Goal: Information Seeking & Learning: Learn about a topic

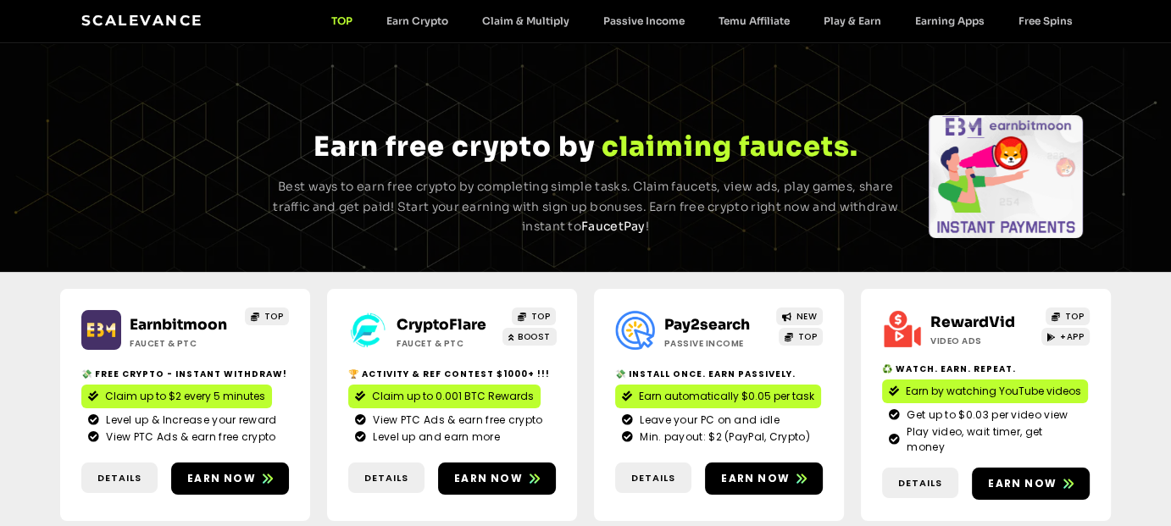
click at [130, 14] on link "Scalevance" at bounding box center [142, 20] width 122 height 17
click at [624, 471] on span "Details" at bounding box center [653, 478] width 76 height 14
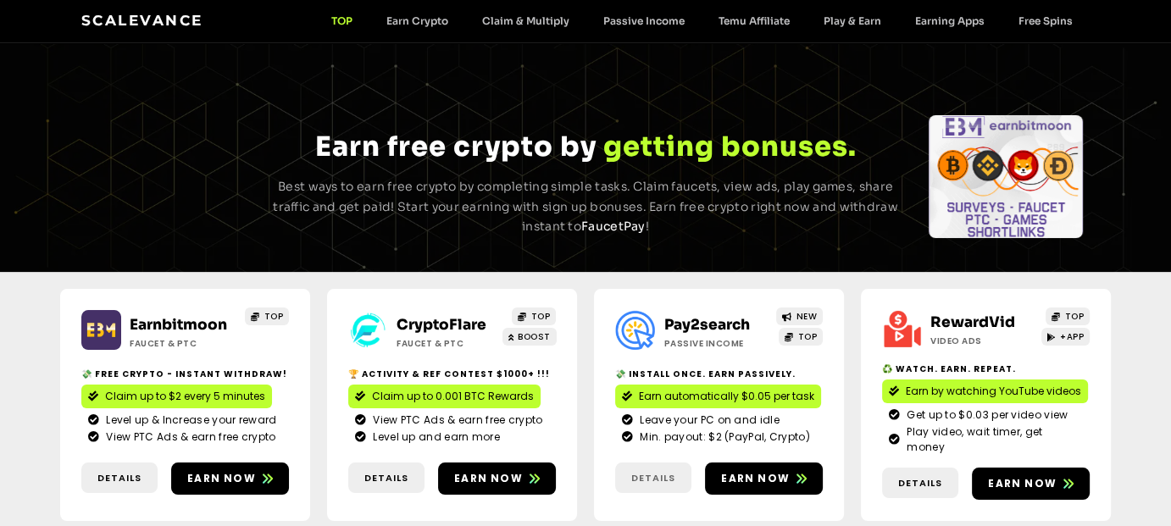
click at [659, 471] on span "Details" at bounding box center [653, 478] width 44 height 14
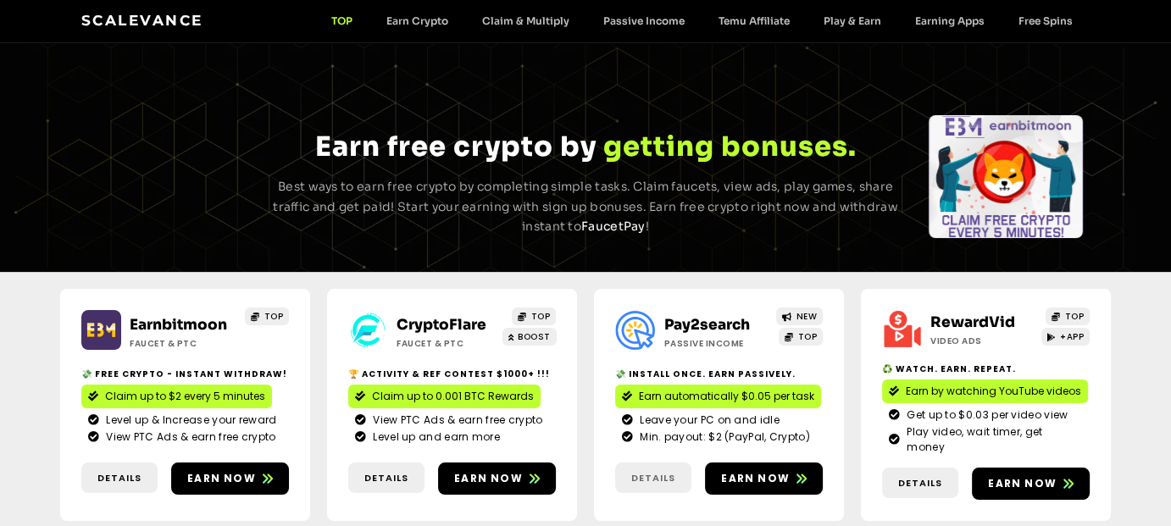
click at [659, 474] on span "Details" at bounding box center [653, 478] width 44 height 14
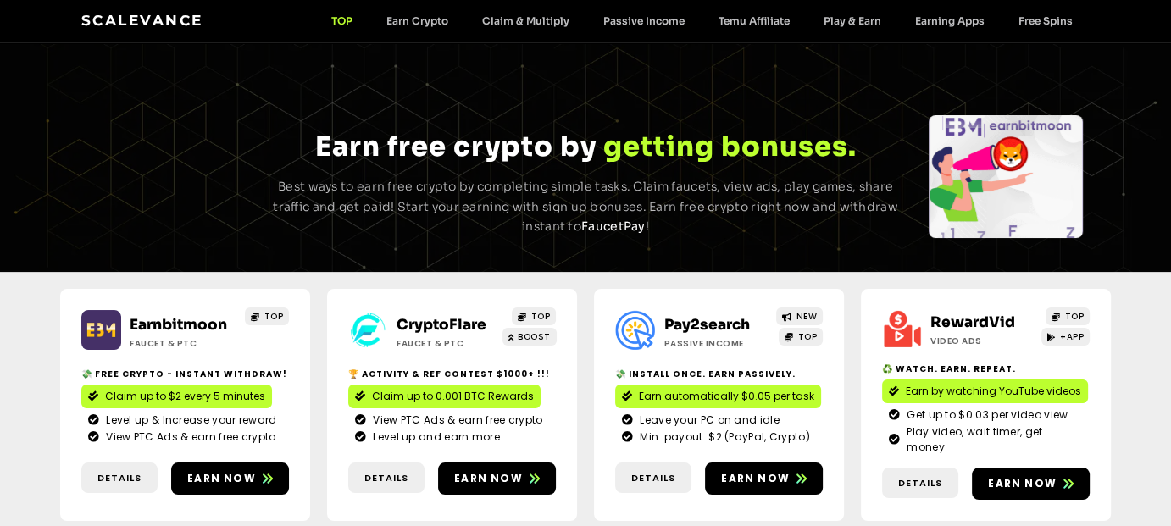
scroll to position [169, 0]
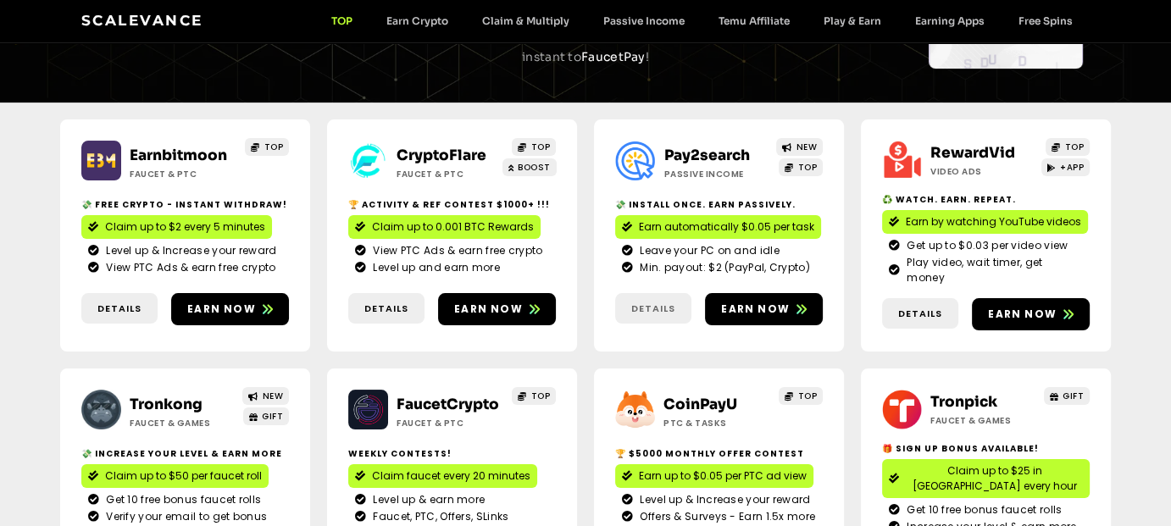
click at [664, 302] on span "Details" at bounding box center [653, 309] width 44 height 14
click at [380, 302] on span "Details" at bounding box center [386, 309] width 44 height 14
click at [476, 302] on span "Earn now" at bounding box center [488, 309] width 69 height 15
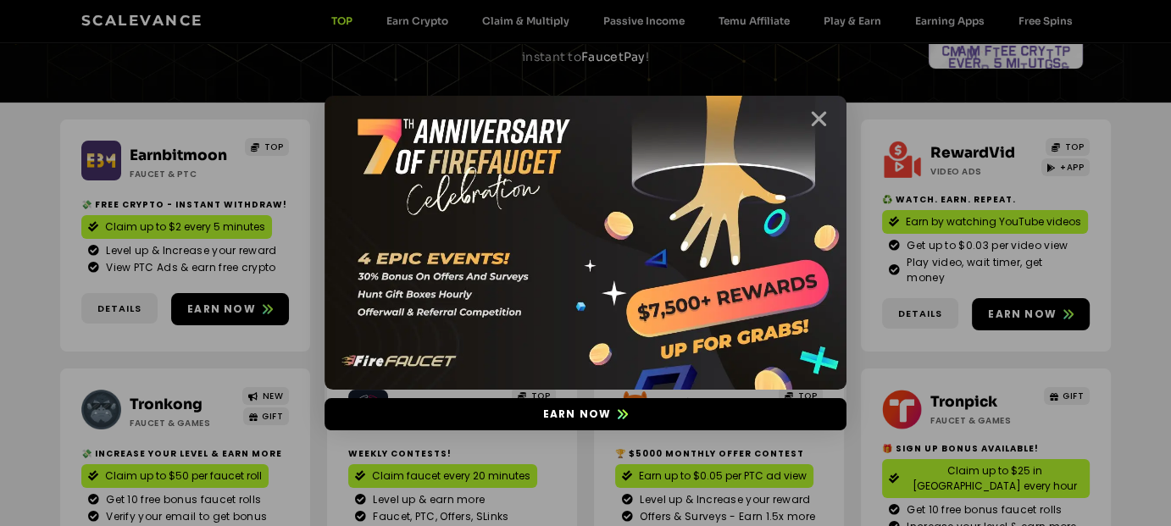
click at [822, 119] on icon "Close" at bounding box center [818, 118] width 21 height 21
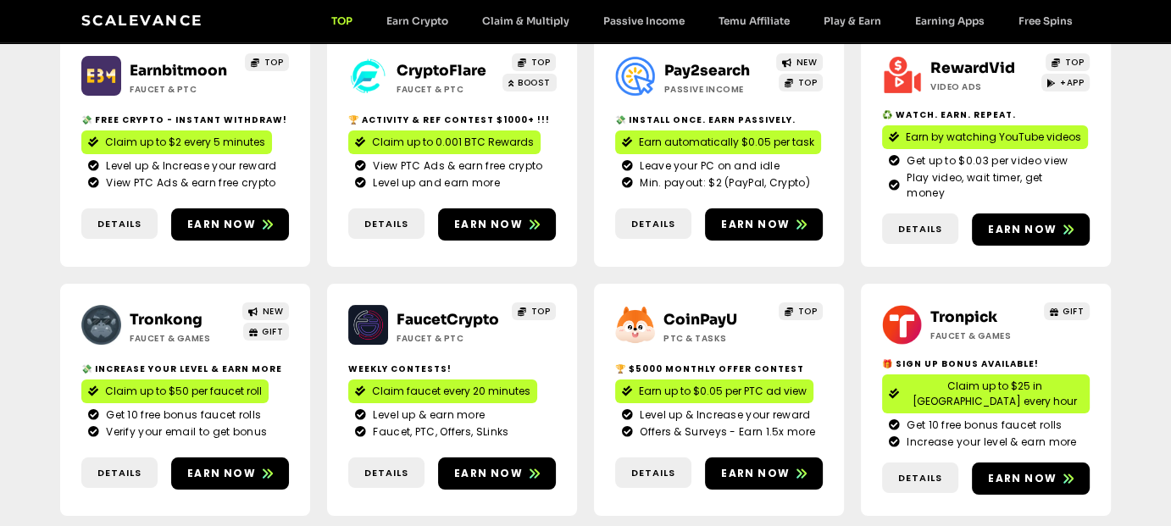
scroll to position [0, 0]
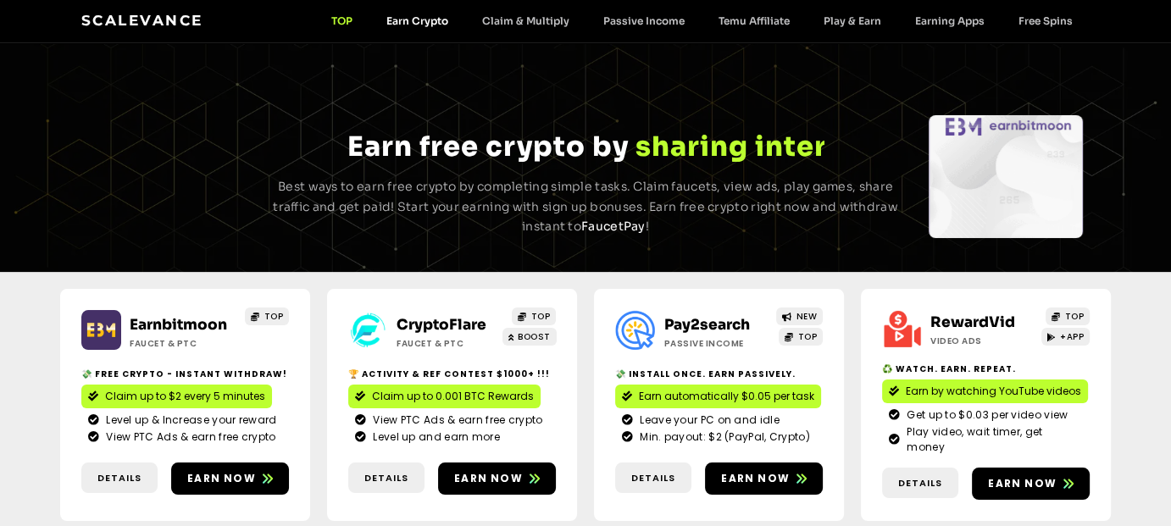
click at [406, 26] on link "Earn Crypto" at bounding box center [417, 20] width 96 height 13
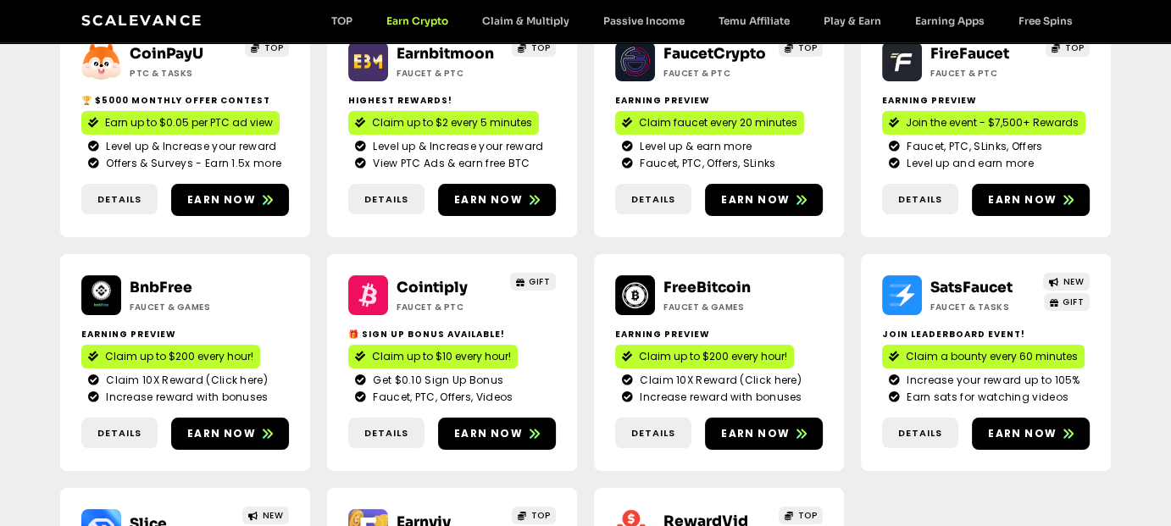
scroll to position [169, 0]
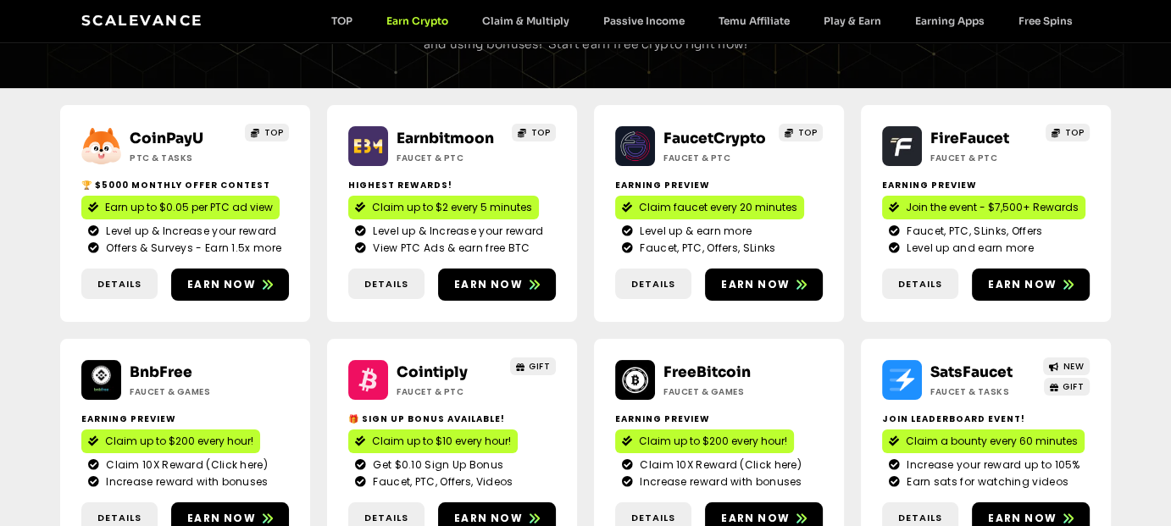
click at [158, 372] on link "BnbFree" at bounding box center [161, 373] width 63 height 18
click at [541, 24] on link "Claim & Multiply" at bounding box center [525, 20] width 121 height 13
